Goal: Task Accomplishment & Management: Use online tool/utility

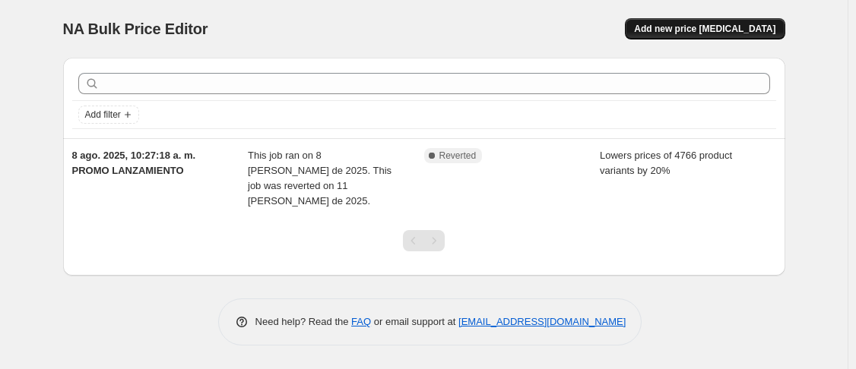
click at [686, 36] on button "Add new price [MEDICAL_DATA]" at bounding box center [705, 28] width 160 height 21
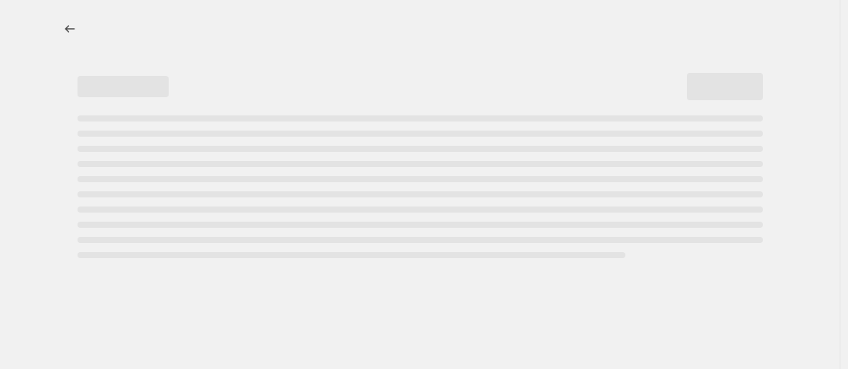
select select "percentage"
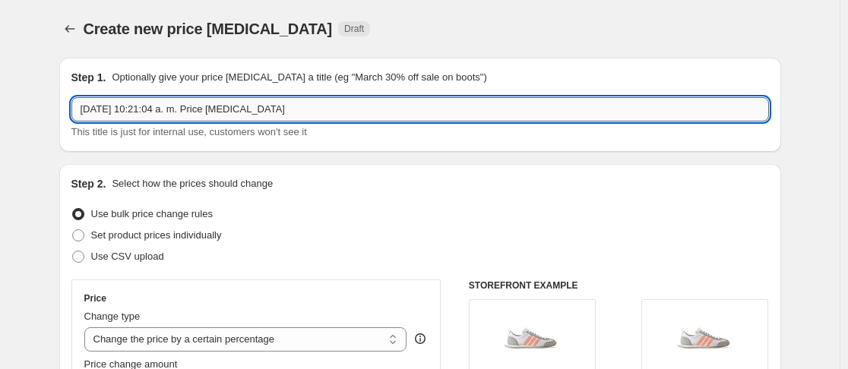
click at [343, 112] on input "[DATE] 10:21:04 a. m. Price [MEDICAL_DATA]" at bounding box center [420, 109] width 698 height 24
click at [70, 31] on icon "Price change jobs" at bounding box center [69, 28] width 15 height 15
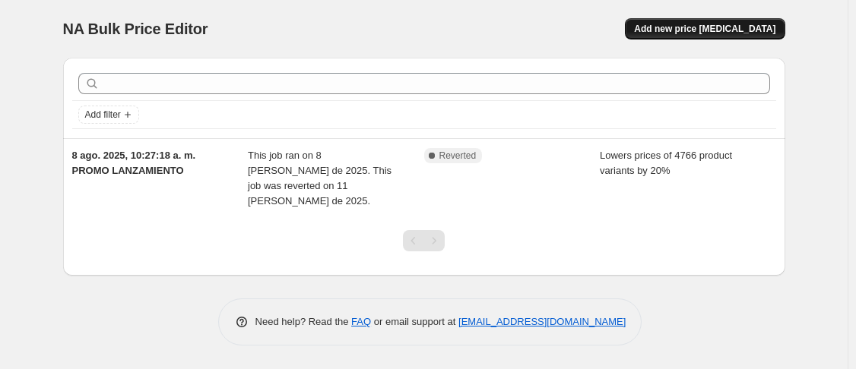
click at [717, 30] on span "Add new price [MEDICAL_DATA]" at bounding box center [704, 29] width 141 height 12
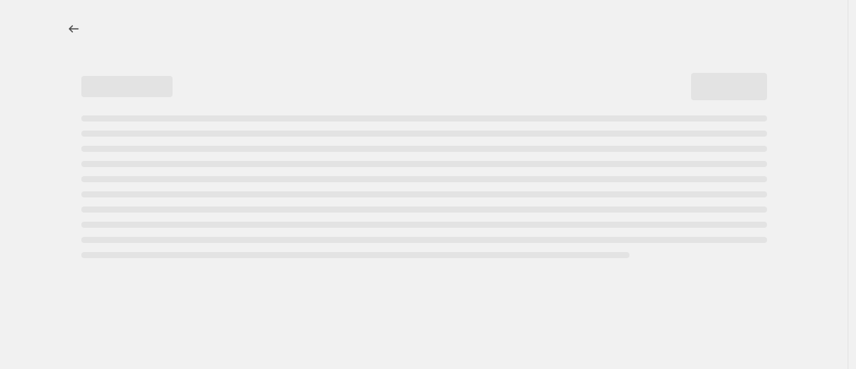
select select "percentage"
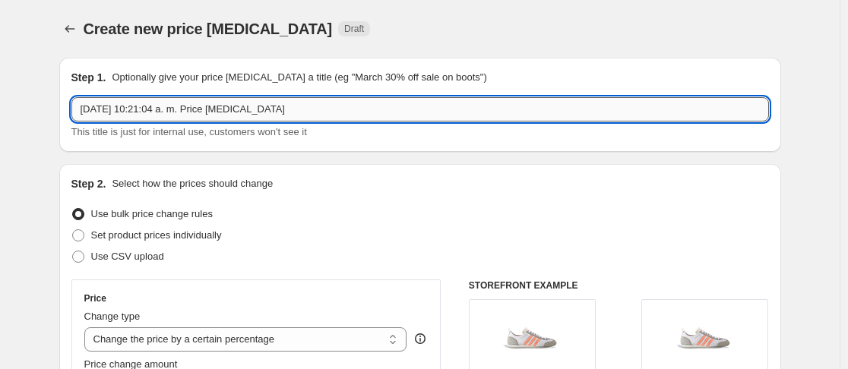
drag, startPoint x: 223, startPoint y: 110, endPoint x: 310, endPoint y: 114, distance: 87.5
click at [310, 114] on input "[DATE] 10:21:04 a. m. Price [MEDICAL_DATA]" at bounding box center [420, 109] width 698 height 24
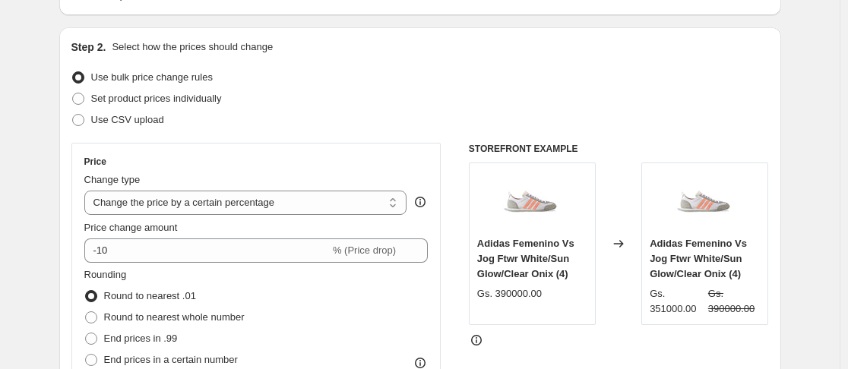
scroll to position [228, 0]
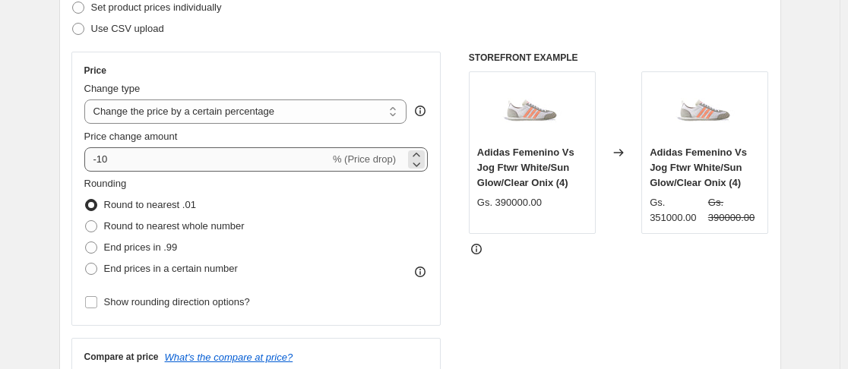
type input "[DATE] 10:21:04 a. m. PRE PRIMAVERA 20%"
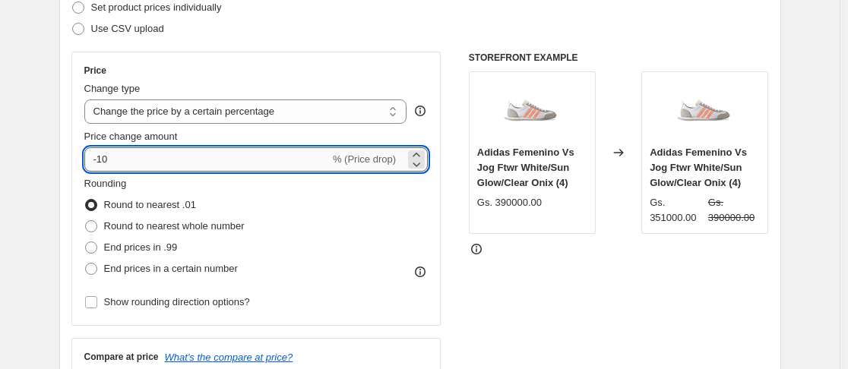
click at [103, 165] on input "-10" at bounding box center [206, 159] width 245 height 24
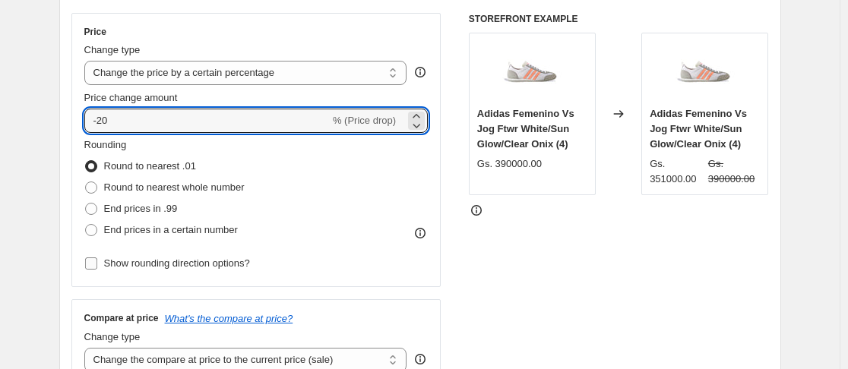
scroll to position [304, 0]
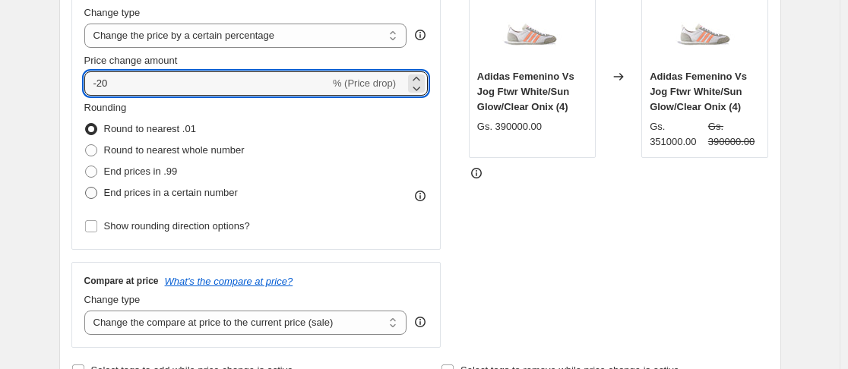
type input "-20"
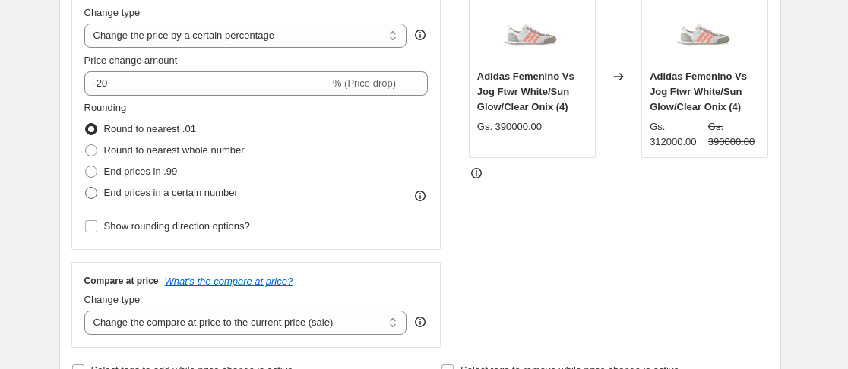
click at [93, 193] on span at bounding box center [91, 193] width 12 height 12
click at [86, 188] on input "End prices in a certain number" at bounding box center [85, 187] width 1 height 1
radio input "true"
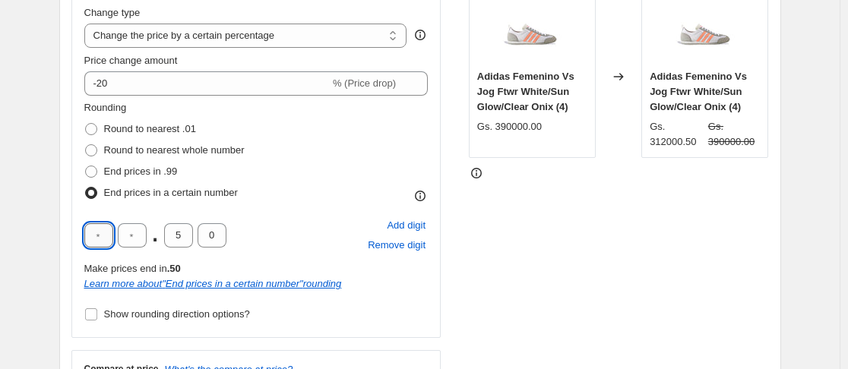
click at [97, 233] on input "text" at bounding box center [98, 235] width 29 height 24
type input "0"
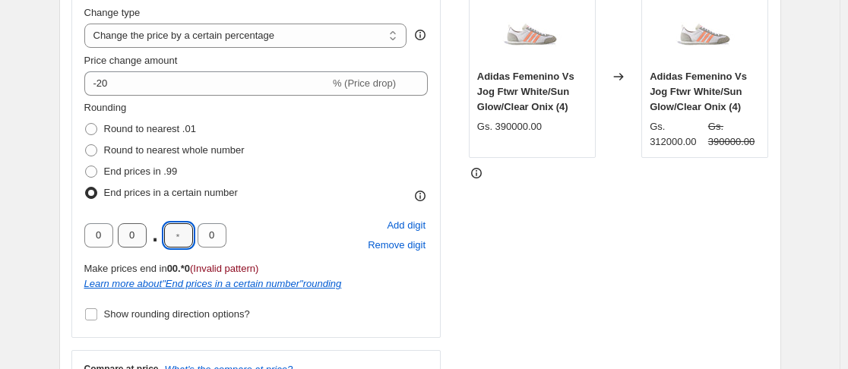
type input "0"
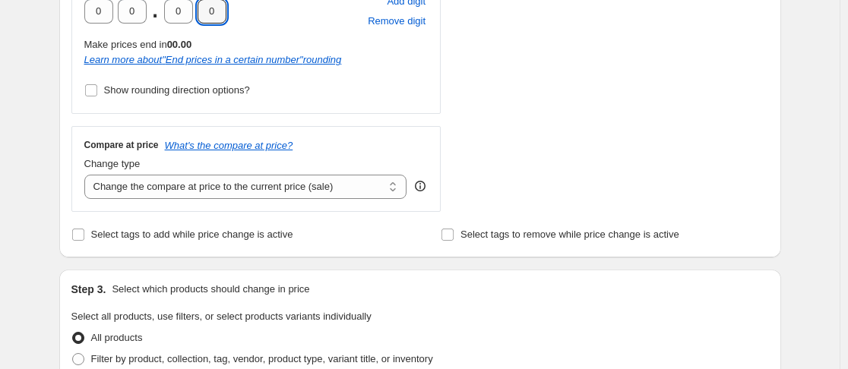
scroll to position [532, 0]
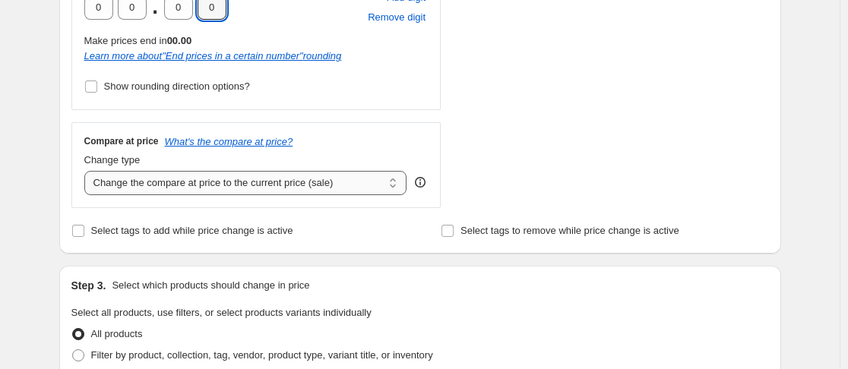
click at [274, 188] on select "Change the compare at price to the current price (sale) Change the compare at p…" at bounding box center [245, 183] width 323 height 24
select select "no_change"
click at [87, 171] on select "Change the compare at price to the current price (sale) Change the compare at p…" at bounding box center [245, 183] width 323 height 24
click at [78, 227] on input "Select tags to add while price change is active" at bounding box center [78, 231] width 12 height 12
checkbox input "true"
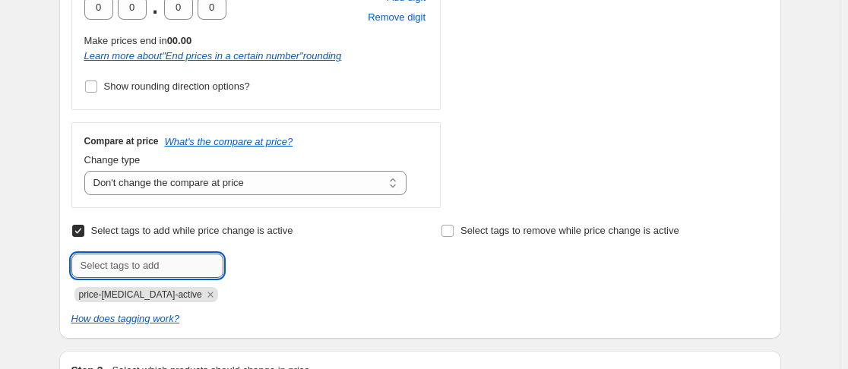
click at [111, 260] on input "text" at bounding box center [147, 266] width 152 height 24
click at [156, 270] on input "text" at bounding box center [147, 266] width 152 height 24
type input "producto en promocion shopify"
click at [254, 269] on b "Add" at bounding box center [244, 264] width 17 height 11
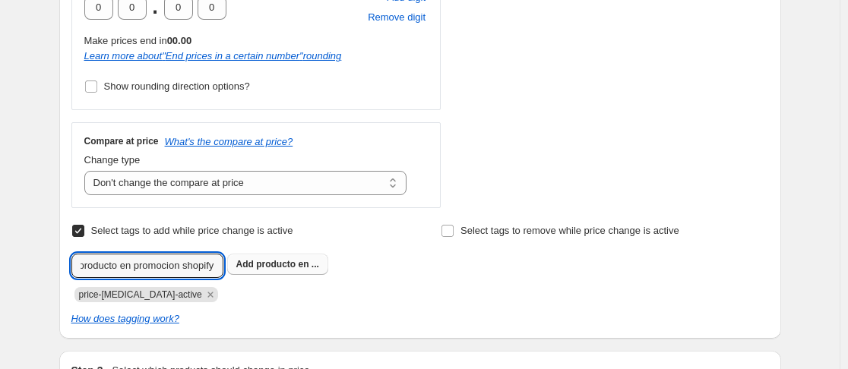
scroll to position [0, 0]
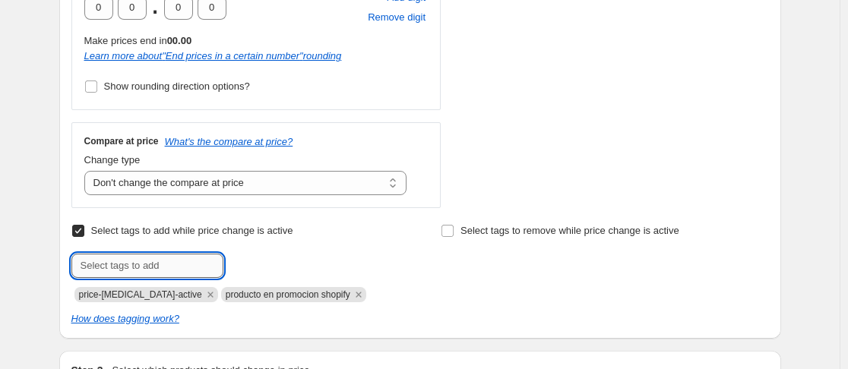
click at [175, 265] on input "text" at bounding box center [147, 266] width 152 height 24
click at [126, 264] on input "producto en promocion shopify" at bounding box center [147, 266] width 152 height 24
type input "productos en promocion shopify"
click at [244, 264] on b "Add" at bounding box center [244, 264] width 17 height 11
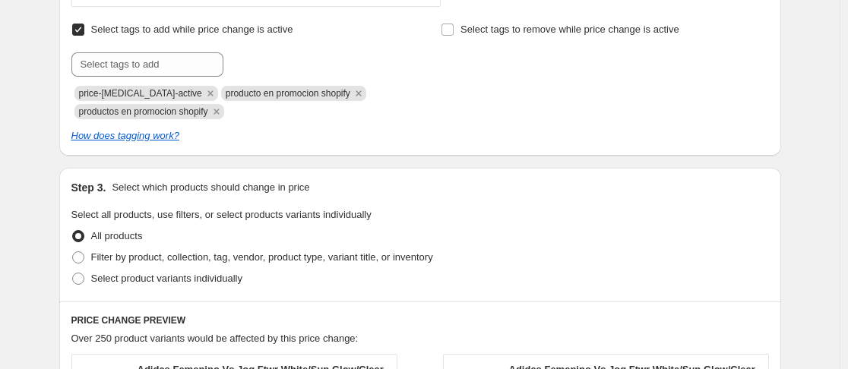
scroll to position [760, 0]
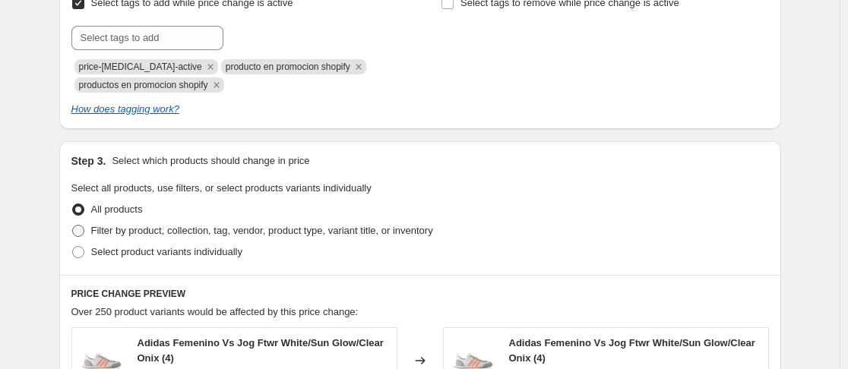
click at [89, 231] on label "Filter by product, collection, tag, vendor, product type, variant title, or inv…" at bounding box center [252, 230] width 362 height 21
click at [73, 226] on input "Filter by product, collection, tag, vendor, product type, variant title, or inv…" at bounding box center [72, 225] width 1 height 1
radio input "true"
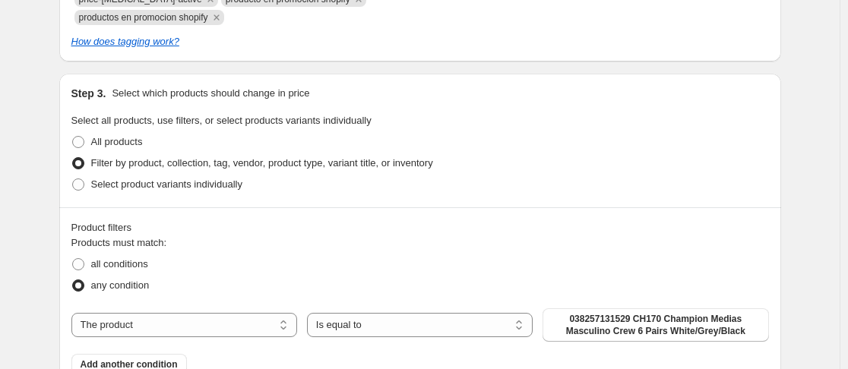
scroll to position [988, 0]
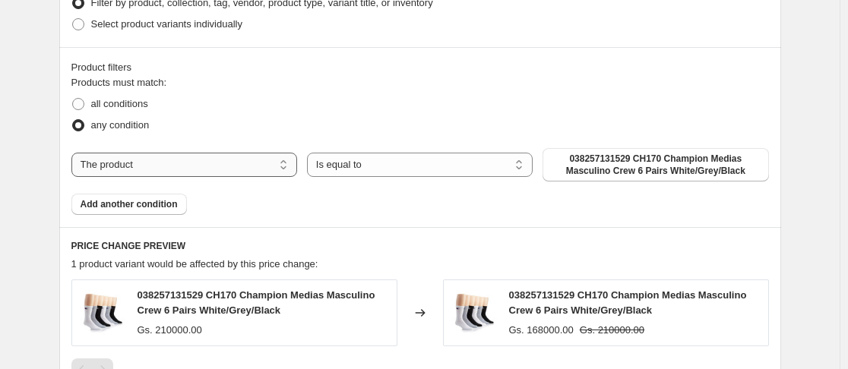
click at [149, 169] on select "The product The product's collection The product's tag The product's vendor The…" at bounding box center [184, 165] width 226 height 24
select select "collection"
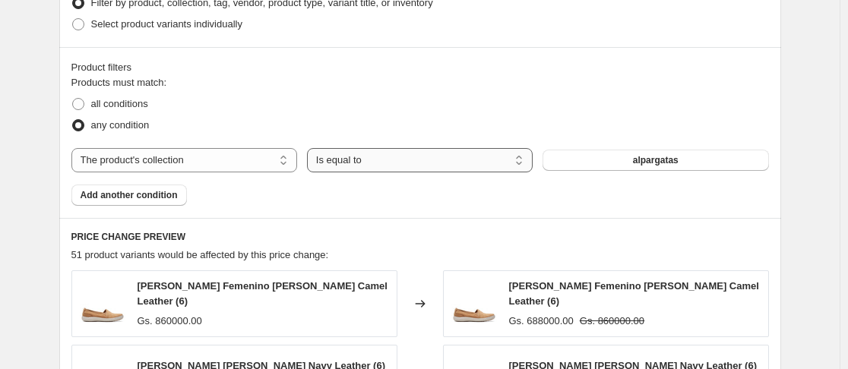
click at [371, 165] on select "Is equal to Is not equal to" at bounding box center [420, 160] width 226 height 24
click at [416, 157] on select "Is equal to Is not equal to" at bounding box center [420, 160] width 226 height 24
click at [659, 164] on span "alpargatas" at bounding box center [656, 160] width 46 height 12
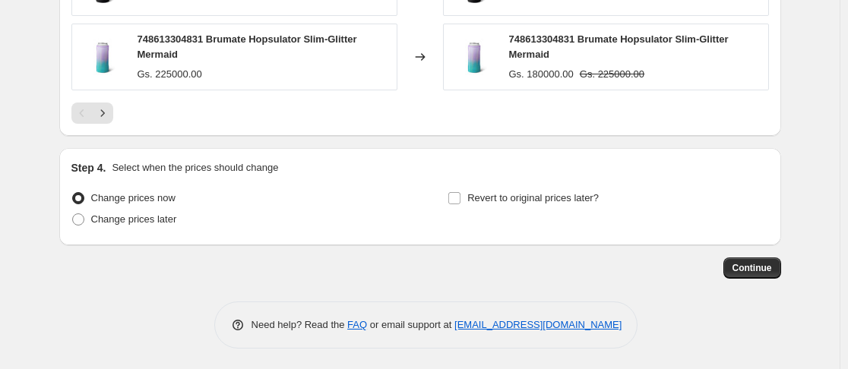
scroll to position [1522, 0]
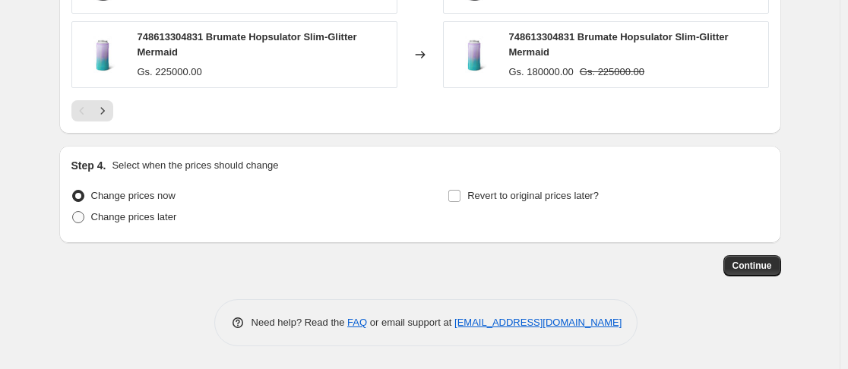
click at [164, 220] on span "Change prices later" at bounding box center [134, 216] width 86 height 11
click at [73, 212] on input "Change prices later" at bounding box center [72, 211] width 1 height 1
radio input "true"
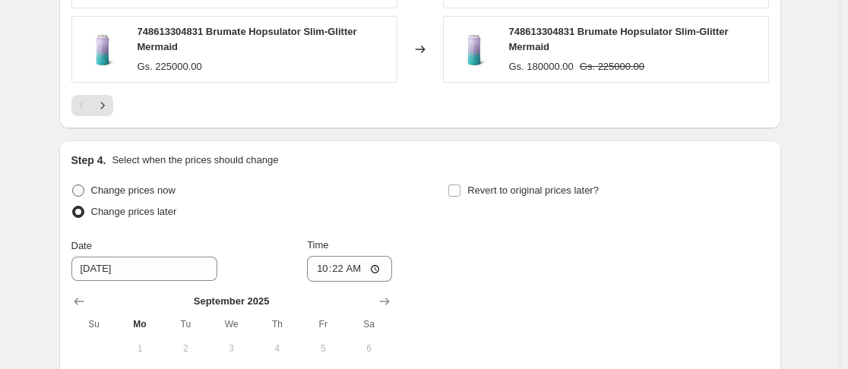
click at [175, 195] on span "Change prices now" at bounding box center [133, 190] width 84 height 11
click at [73, 185] on input "Change prices now" at bounding box center [72, 185] width 1 height 1
radio input "true"
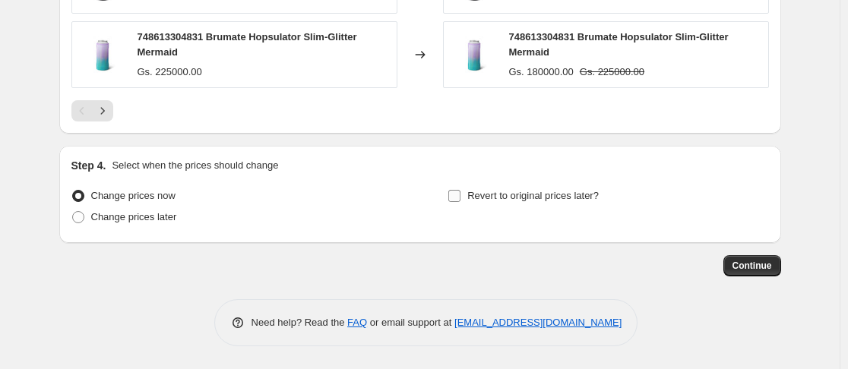
click at [492, 195] on span "Revert to original prices later?" at bounding box center [532, 195] width 131 height 11
click at [460, 195] on input "Revert to original prices later?" at bounding box center [454, 196] width 12 height 12
checkbox input "true"
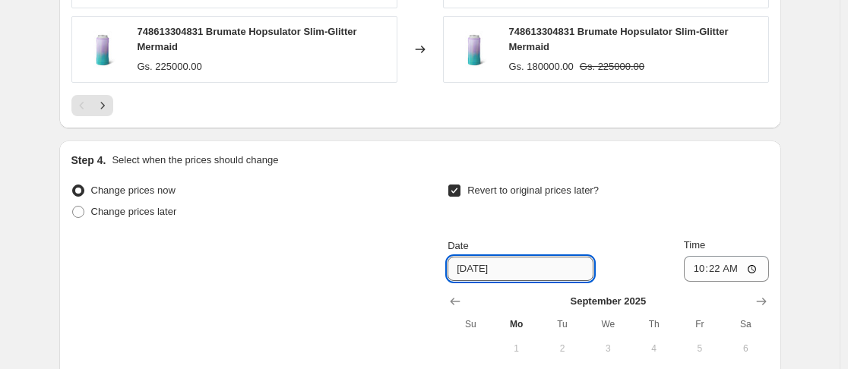
click at [496, 278] on input "[DATE]" at bounding box center [521, 269] width 146 height 24
click at [531, 266] on input "[DATE]" at bounding box center [521, 269] width 146 height 24
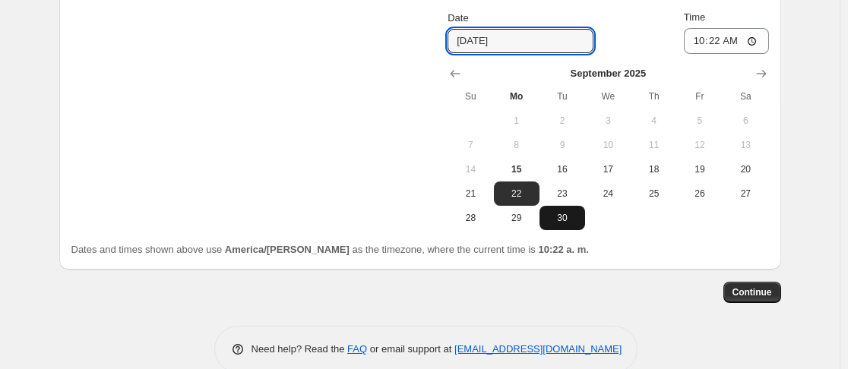
scroll to position [1674, 0]
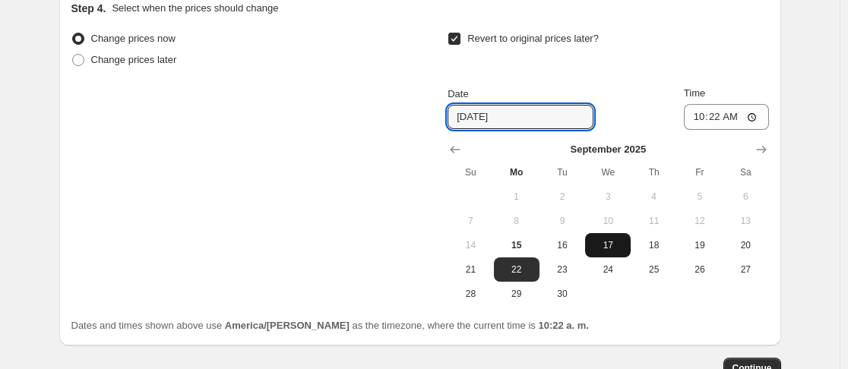
click at [609, 252] on span "17" at bounding box center [607, 245] width 33 height 12
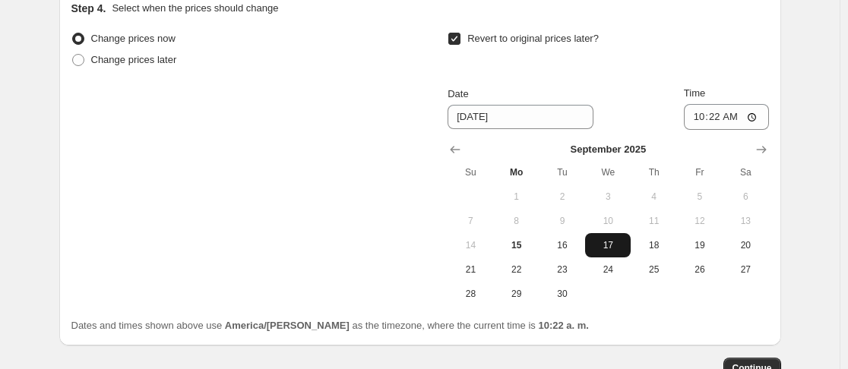
type input "[DATE]"
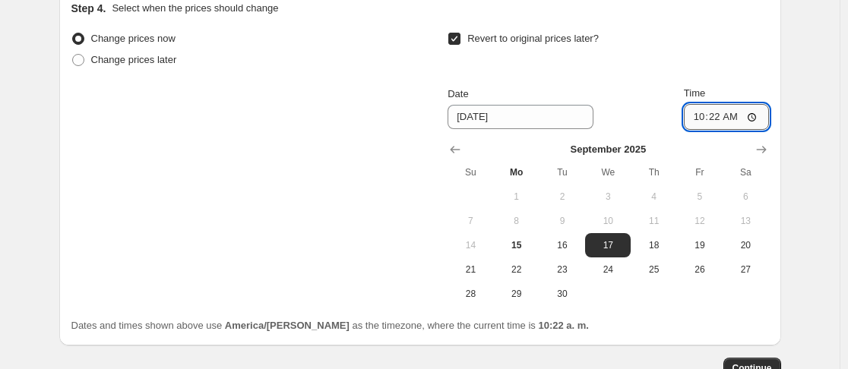
click at [720, 123] on input "10:22" at bounding box center [726, 117] width 85 height 26
type input "23:59"
click at [620, 74] on div "Revert to original prices later?" at bounding box center [608, 51] width 321 height 46
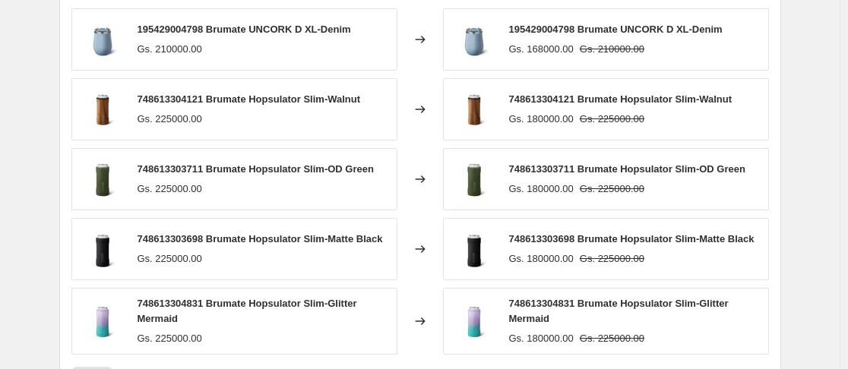
scroll to position [1782, 0]
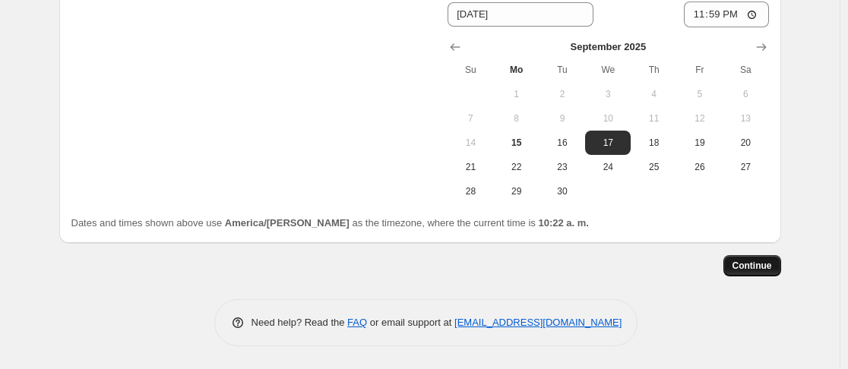
click at [764, 264] on span "Continue" at bounding box center [753, 266] width 40 height 12
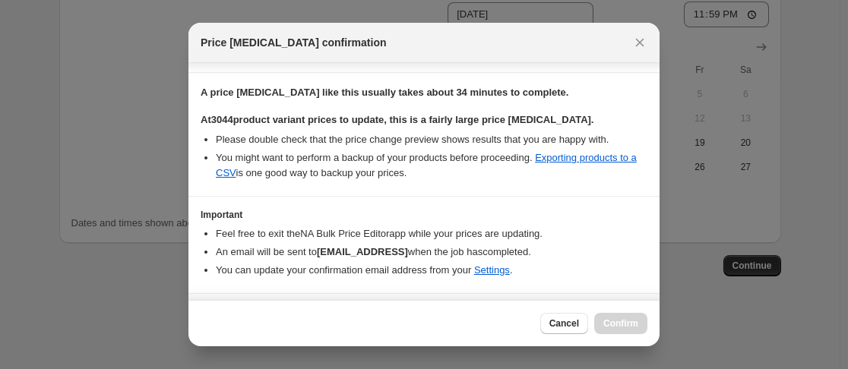
scroll to position [347, 0]
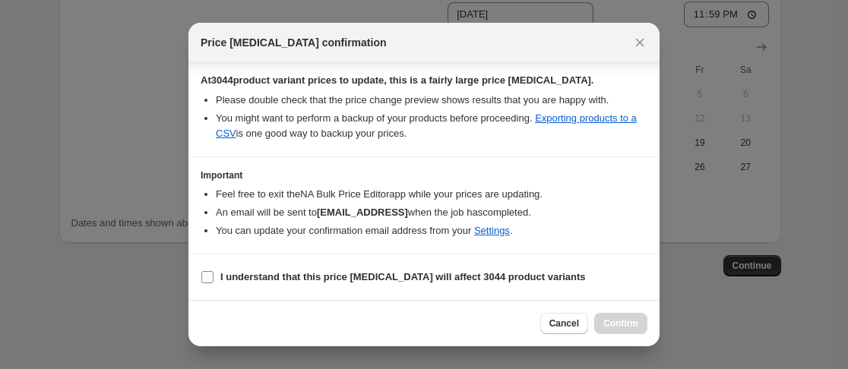
click at [226, 280] on b "I understand that this price [MEDICAL_DATA] will affect 3044 product variants" at bounding box center [403, 276] width 366 height 11
click at [214, 280] on input "I understand that this price [MEDICAL_DATA] will affect 3044 product variants" at bounding box center [207, 277] width 12 height 12
checkbox input "true"
click at [619, 318] on button "Confirm" at bounding box center [620, 323] width 53 height 21
